Goal: Information Seeking & Learning: Understand process/instructions

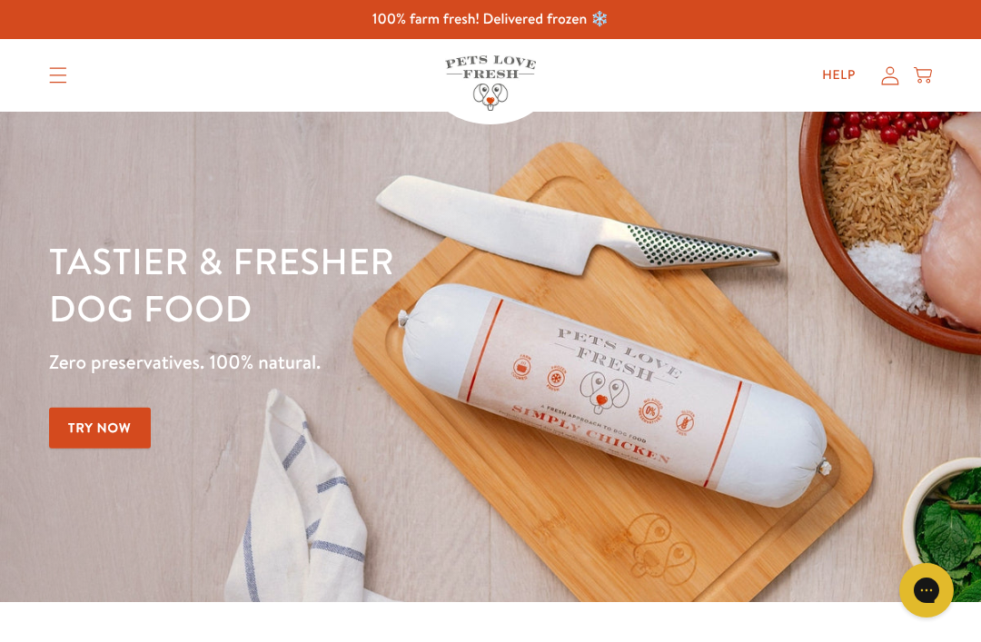
click at [48, 82] on summary "Translation missing: en.sections.header.menu" at bounding box center [58, 75] width 47 height 45
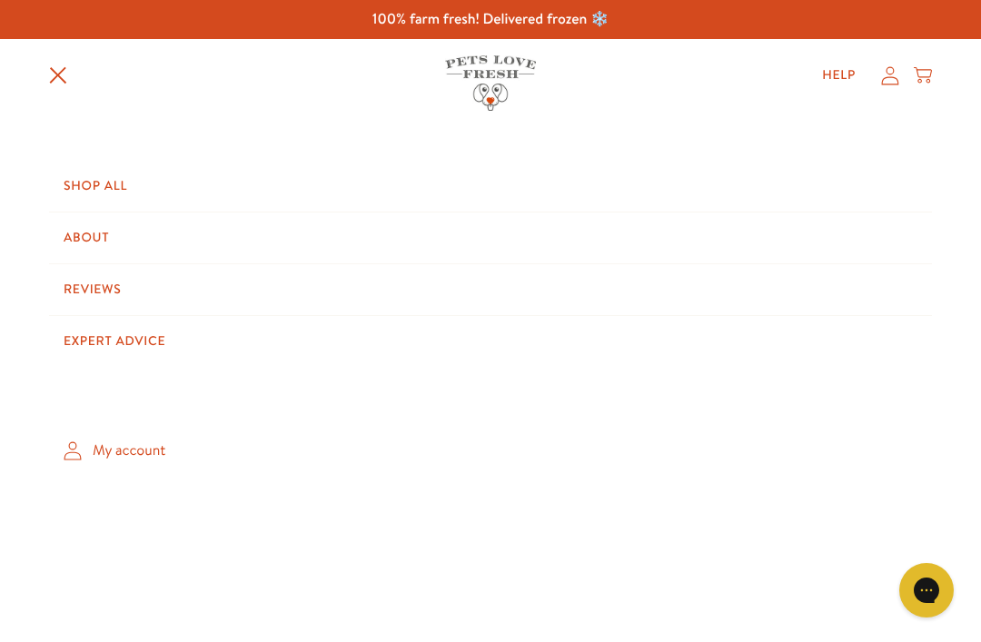
click at [94, 178] on link "Shop All" at bounding box center [490, 186] width 883 height 51
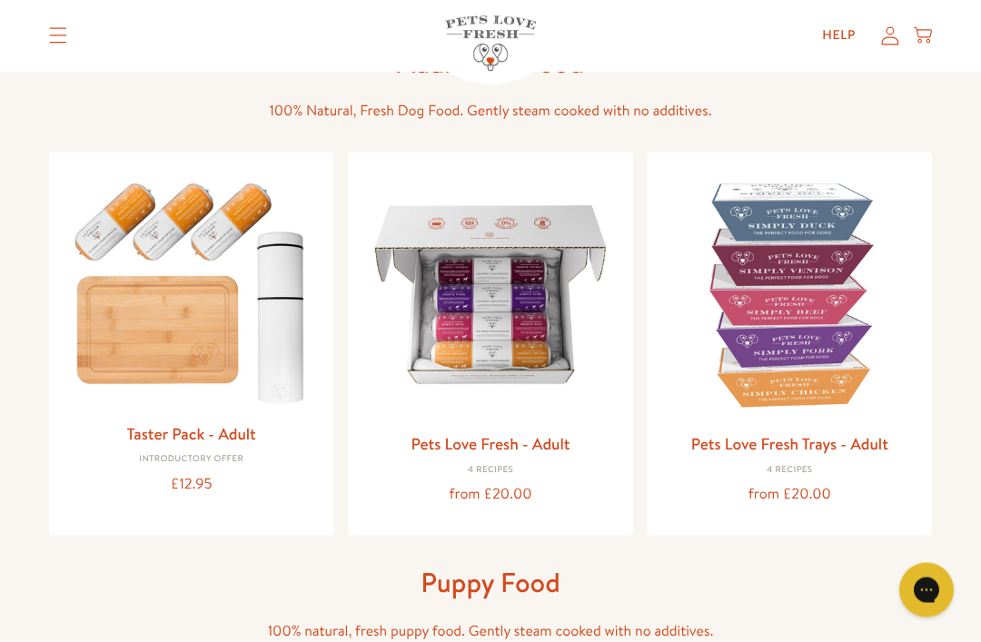
scroll to position [115, 0]
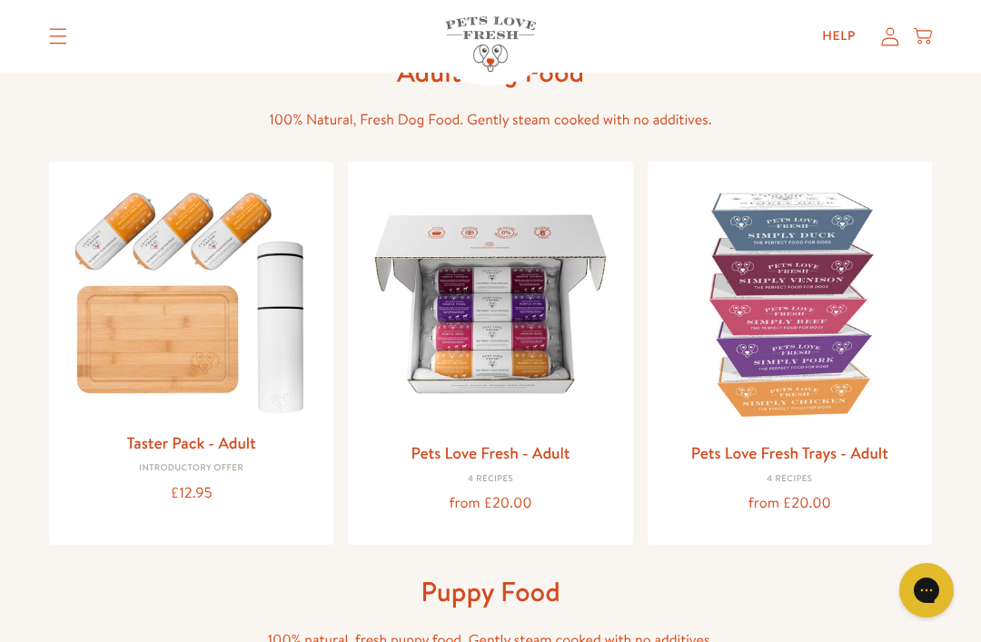
click at [749, 331] on img at bounding box center [789, 303] width 255 height 255
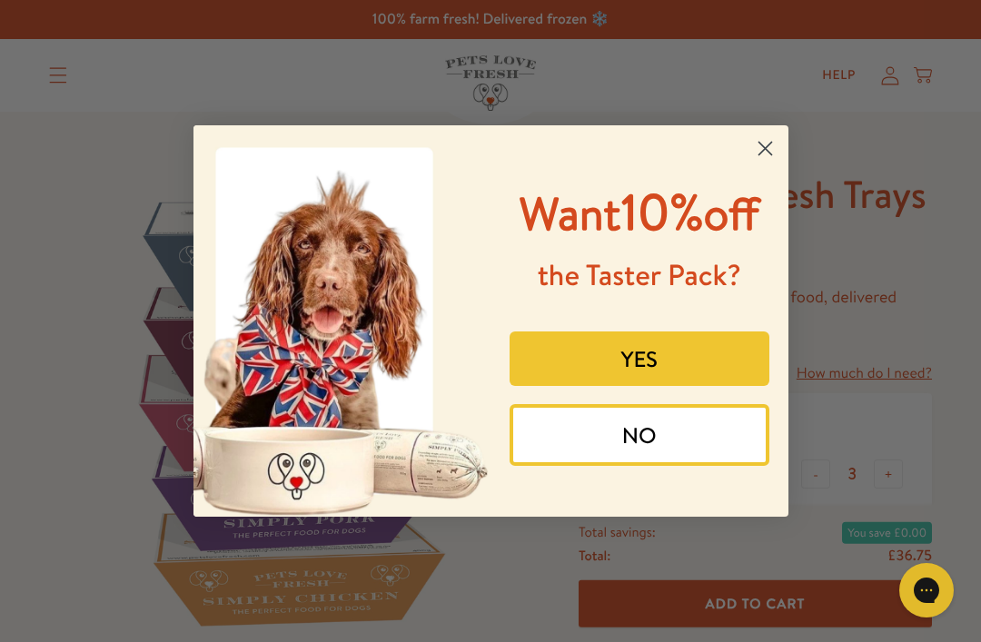
click at [767, 143] on circle "Close dialog" at bounding box center [764, 149] width 30 height 30
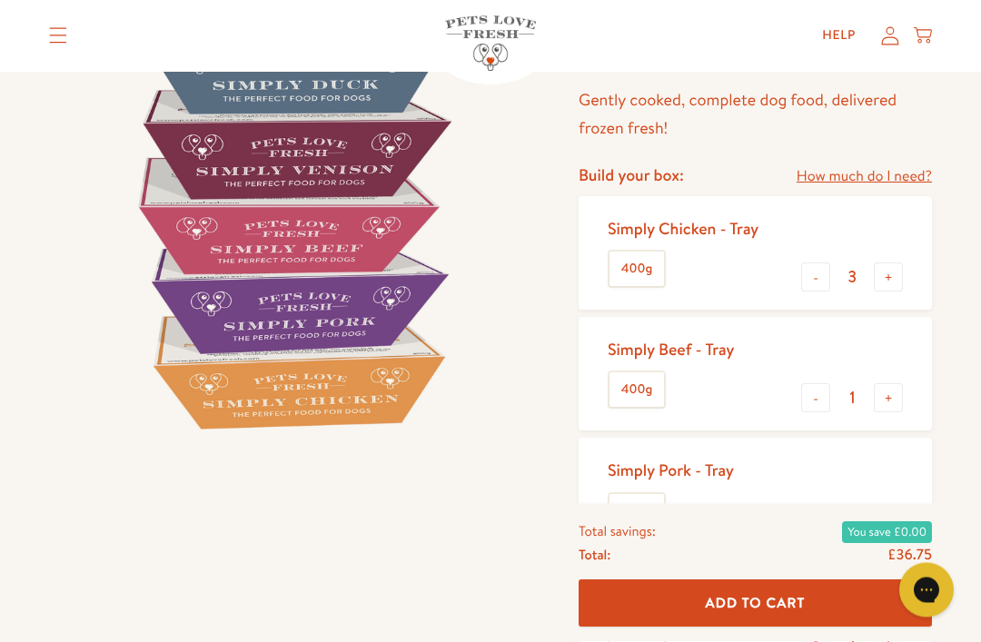
scroll to position [194, 0]
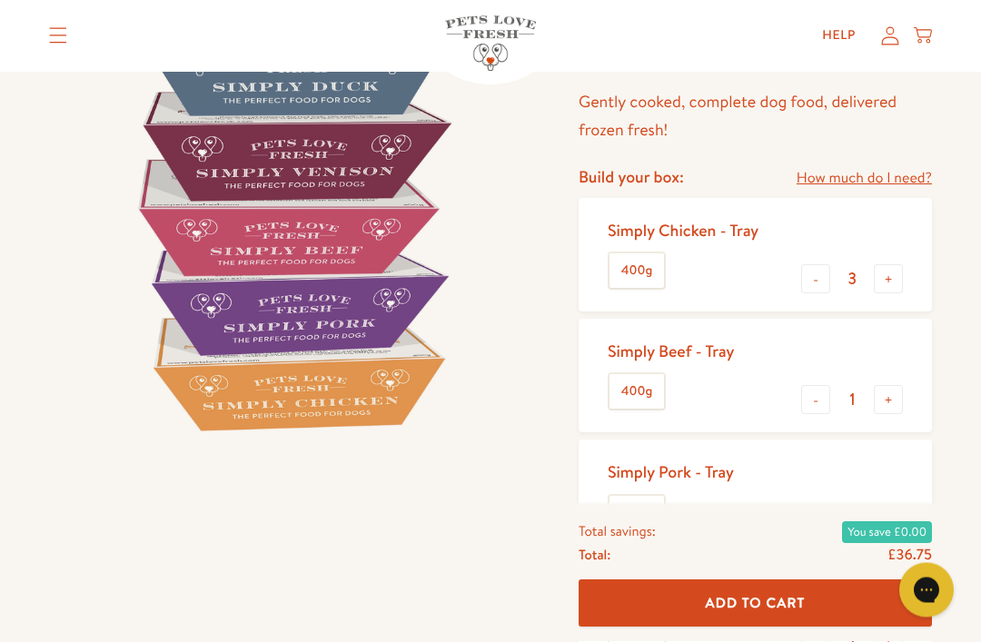
click at [879, 180] on link "How much do I need?" at bounding box center [863, 179] width 135 height 25
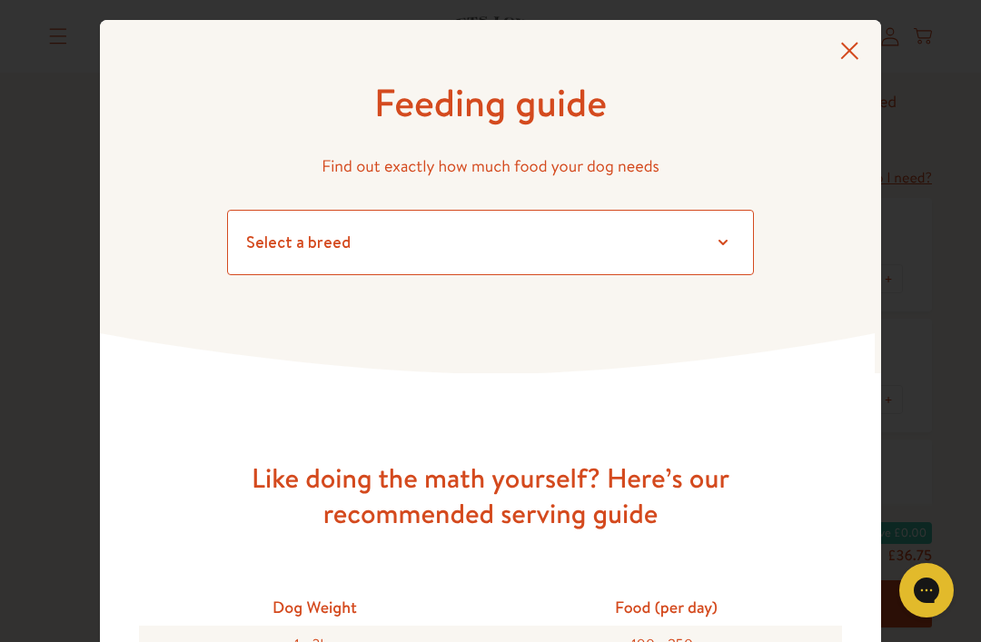
click at [729, 269] on select "Select a breed Affenpinscher Afghan hound Airedale terrier Akita Alaskan Malamu…" at bounding box center [490, 242] width 527 height 65
select select "12"
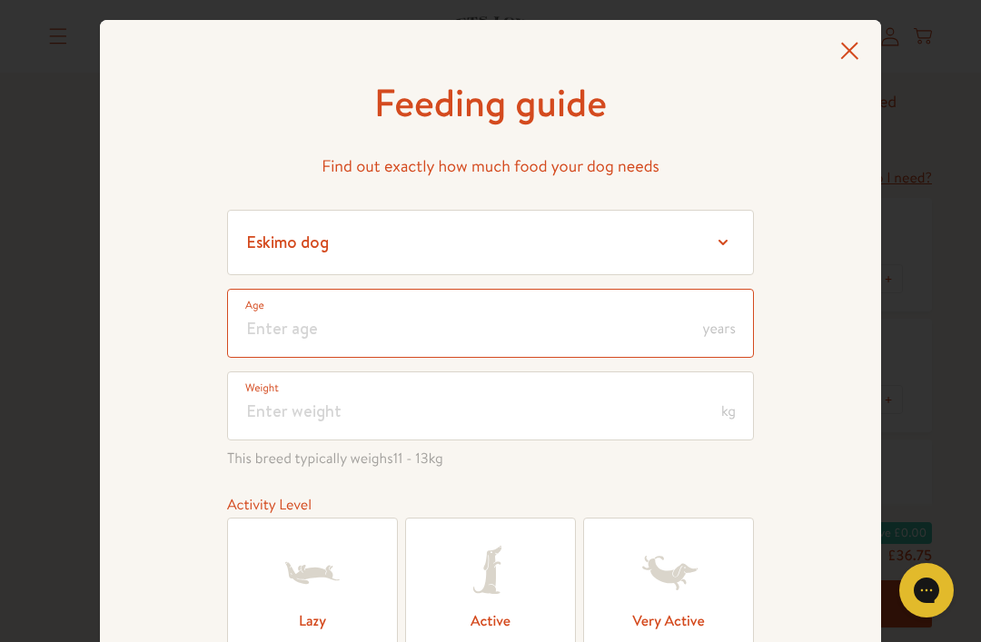
click at [640, 325] on input "number" at bounding box center [490, 323] width 527 height 69
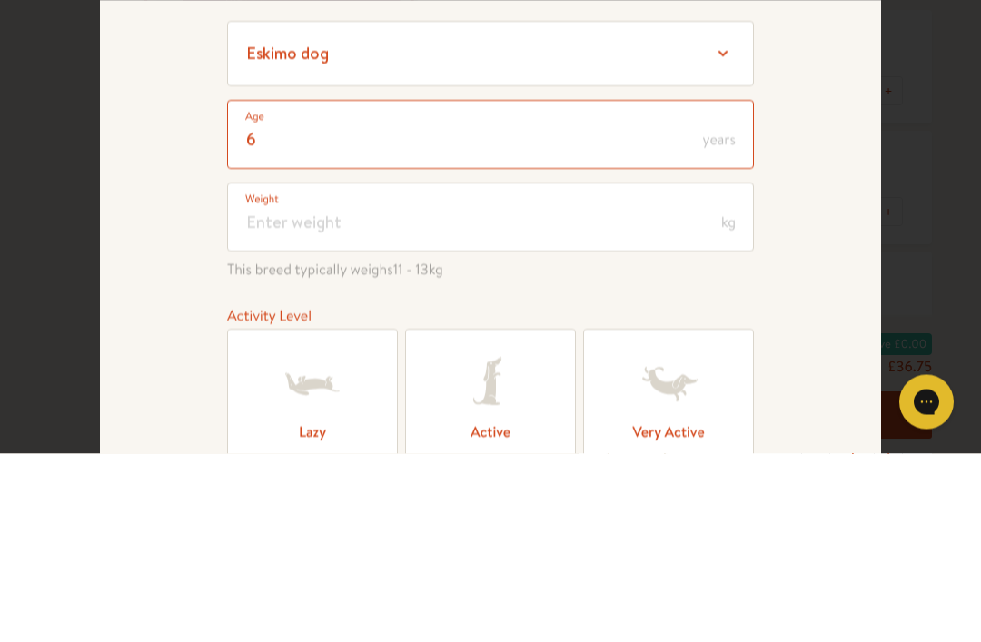
type input "6"
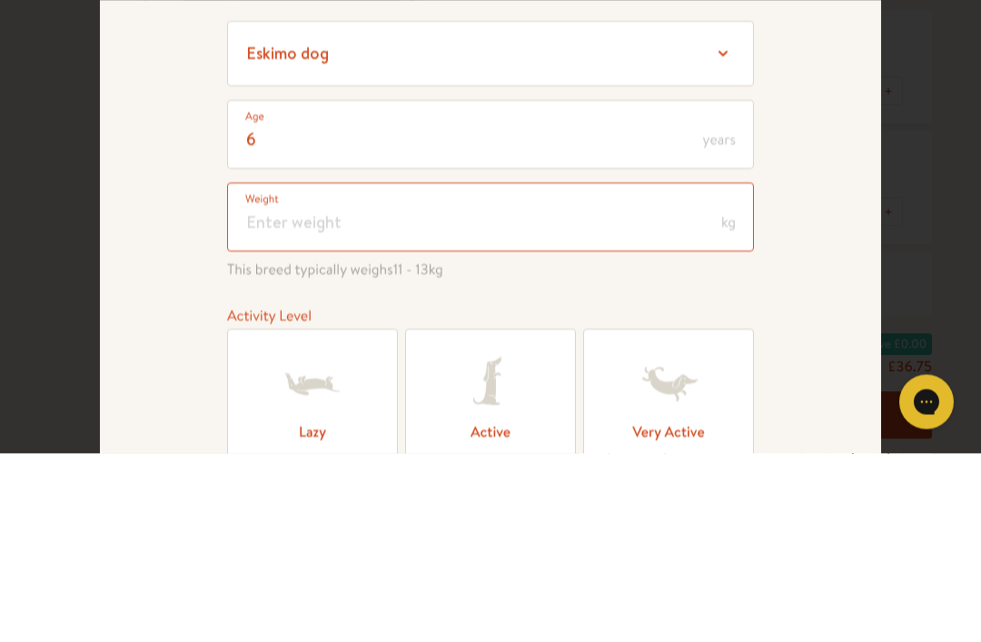
click at [634, 371] on input "number" at bounding box center [490, 405] width 527 height 69
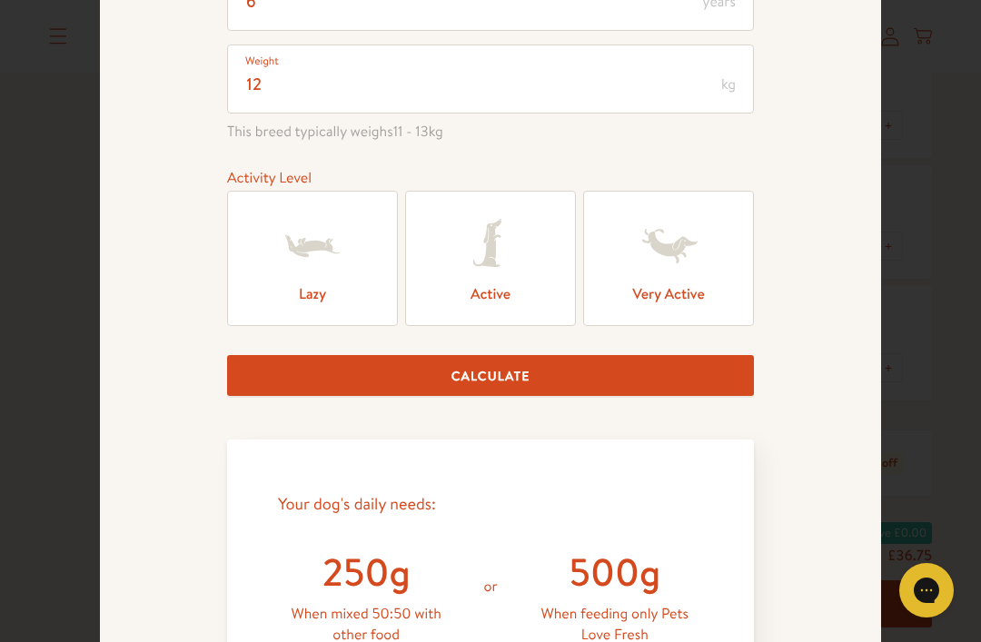
scroll to position [327, 0]
click at [257, 264] on label "Lazy" at bounding box center [312, 258] width 171 height 135
click at [0, 0] on input "Lazy" at bounding box center [0, 0] width 0 height 0
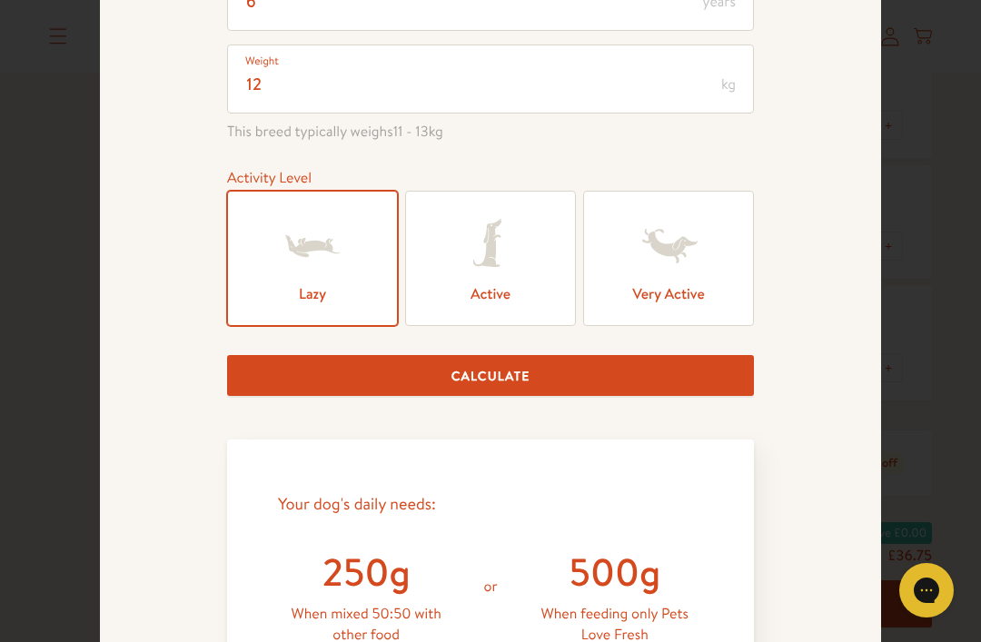
click at [264, 375] on button "Calculate" at bounding box center [490, 375] width 527 height 41
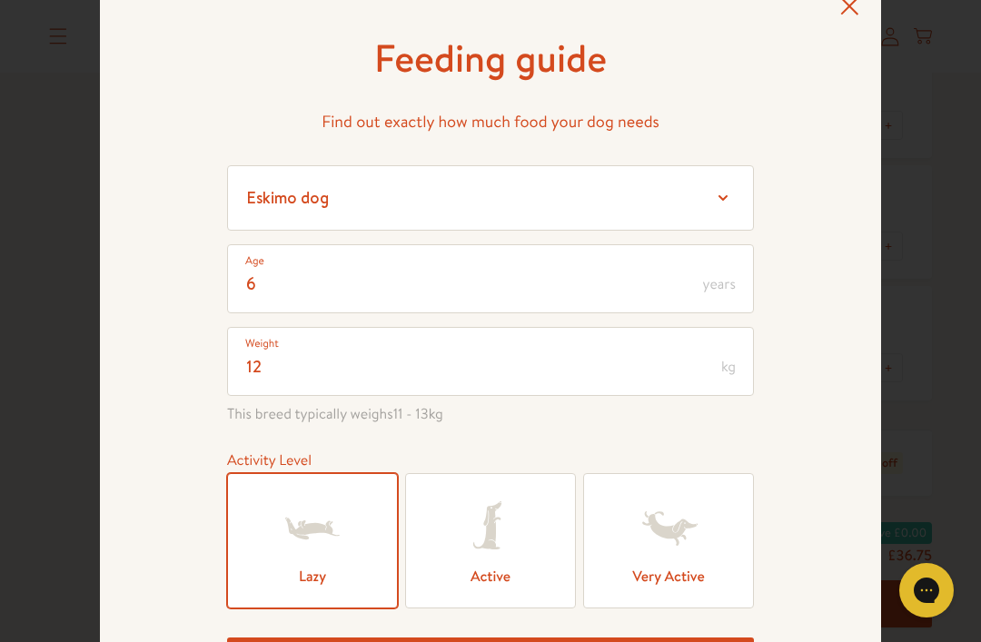
scroll to position [38, 0]
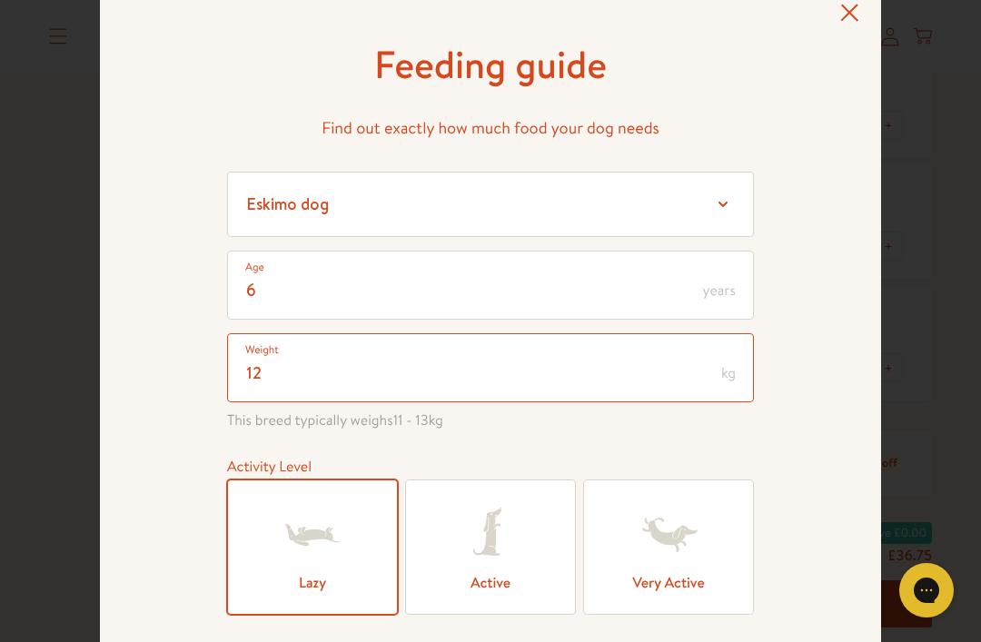
click at [247, 373] on input "12" at bounding box center [490, 367] width 527 height 69
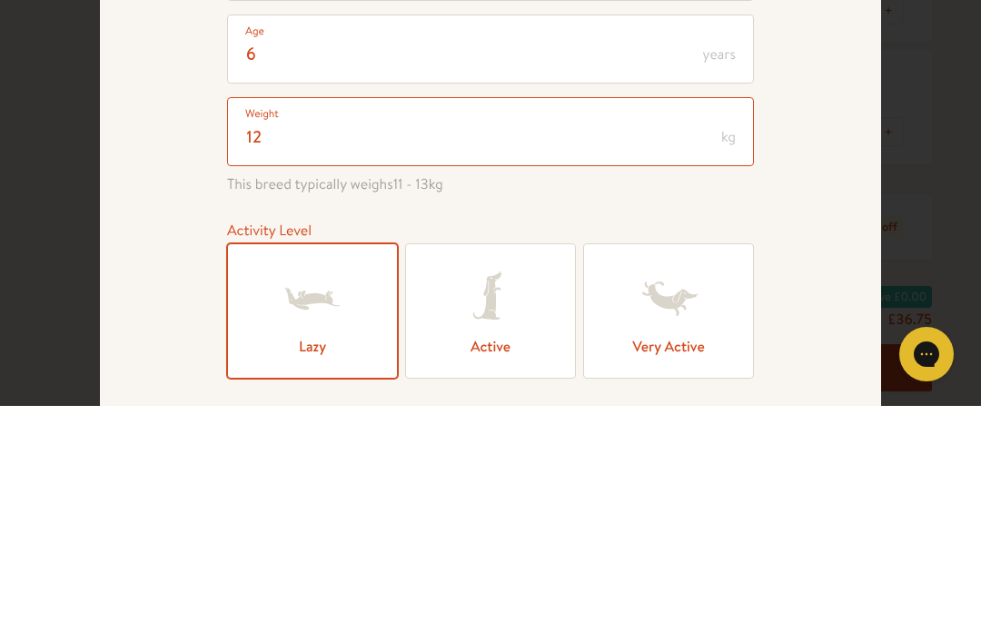
click at [275, 333] on input "12" at bounding box center [490, 367] width 527 height 69
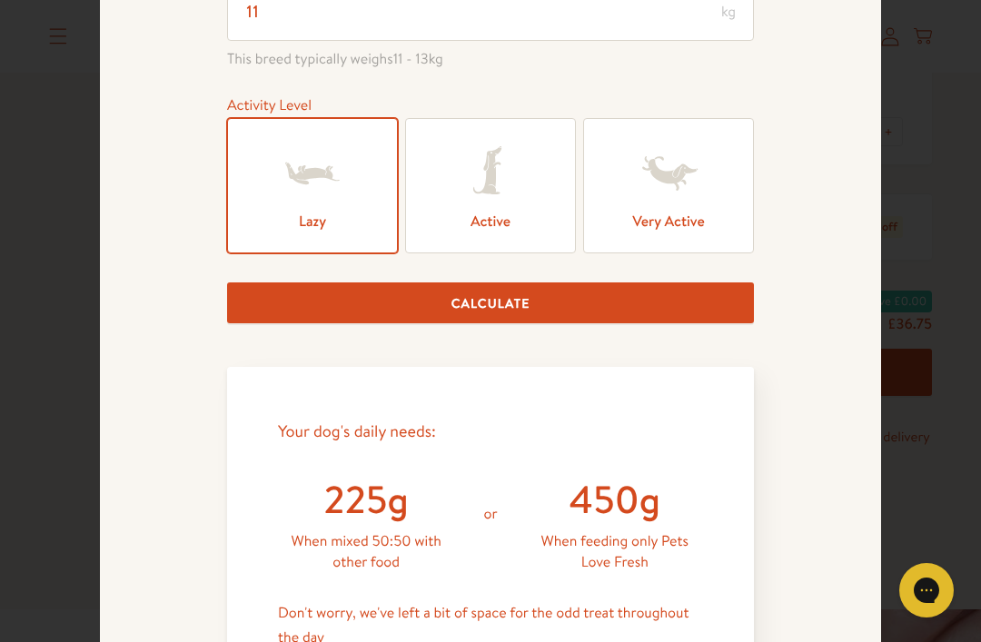
scroll to position [400, 0]
click at [257, 323] on button "Calculate" at bounding box center [490, 302] width 527 height 41
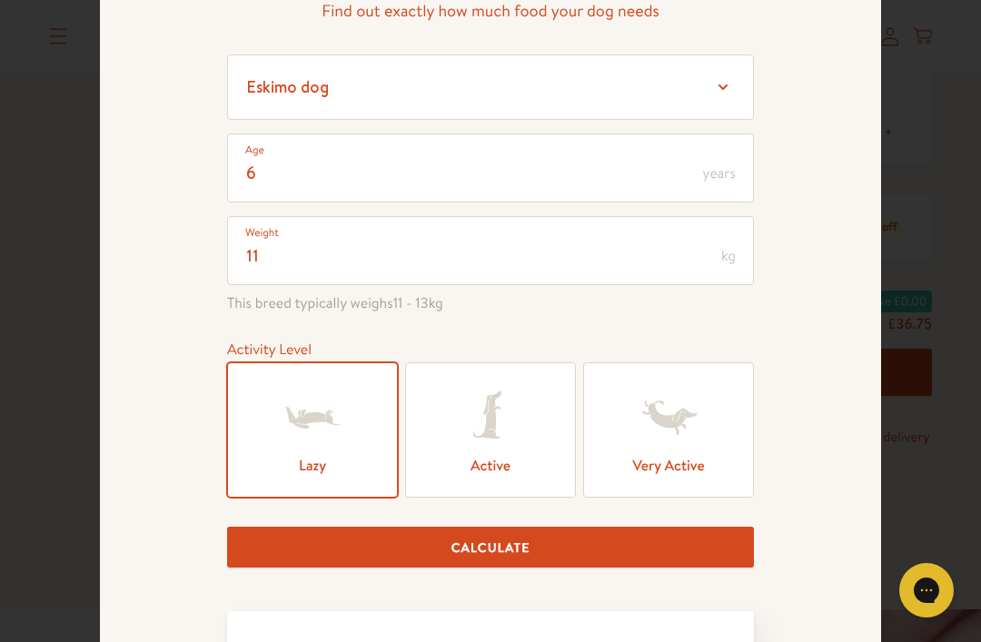
scroll to position [708, 0]
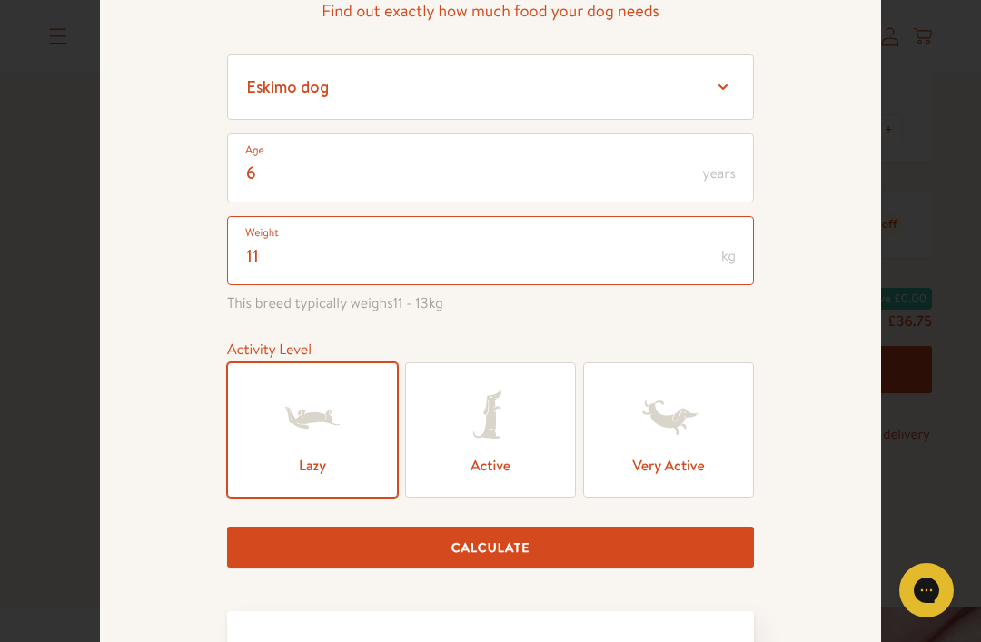
click at [265, 262] on input "11" at bounding box center [490, 250] width 527 height 69
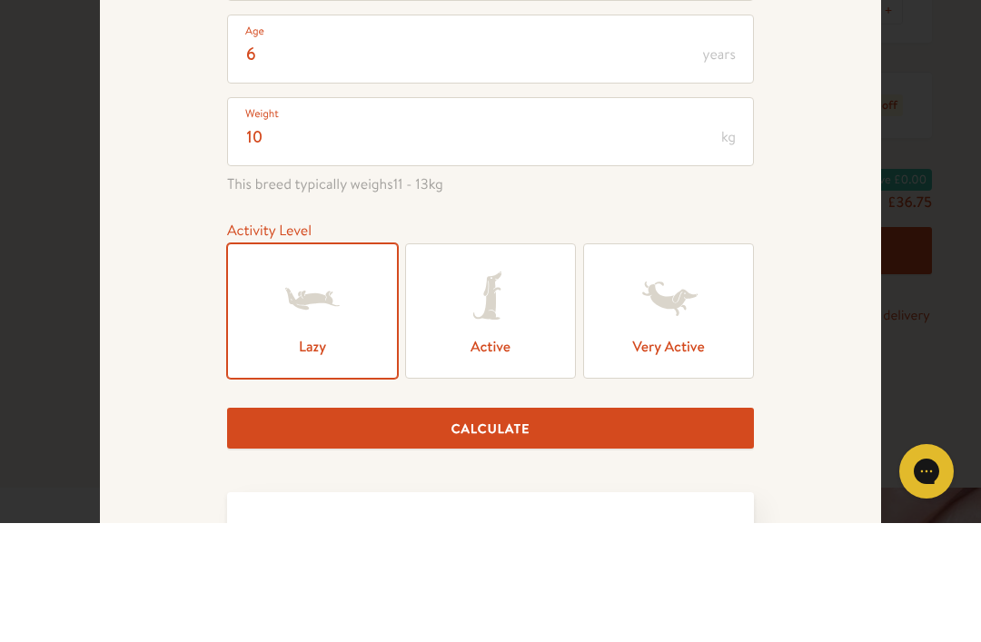
scroll to position [827, 0]
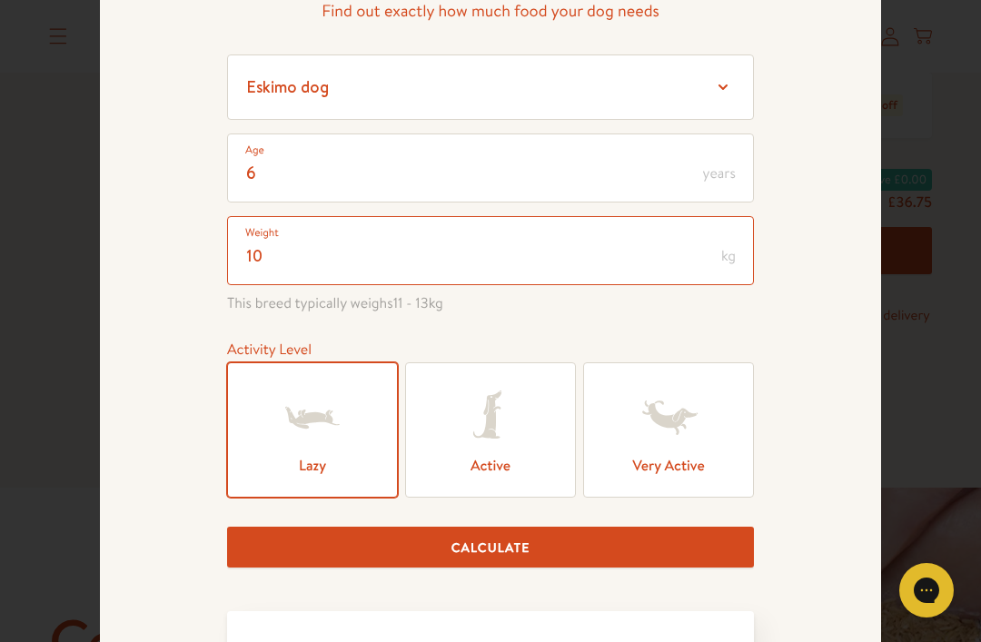
type input "10"
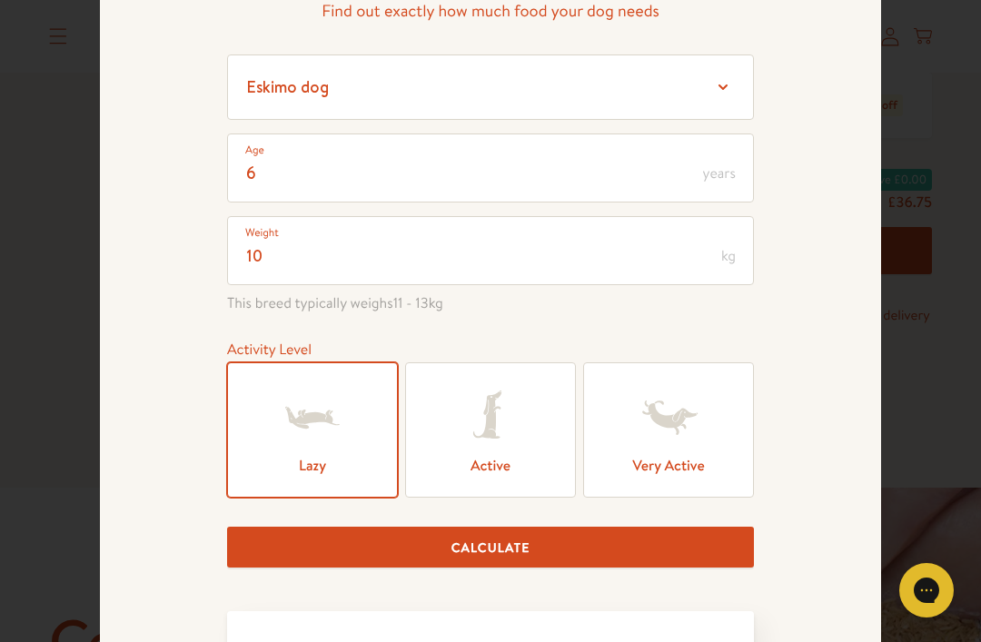
click at [617, 568] on button "Calculate" at bounding box center [490, 547] width 527 height 41
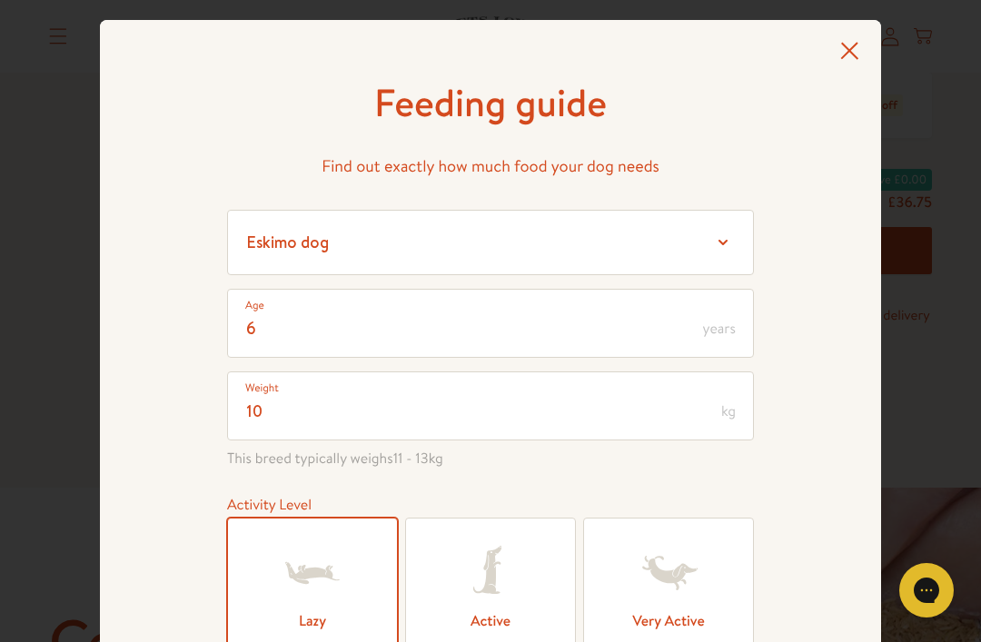
scroll to position [0, 0]
click at [851, 46] on icon at bounding box center [849, 51] width 19 height 18
